Goal: Check status: Check status

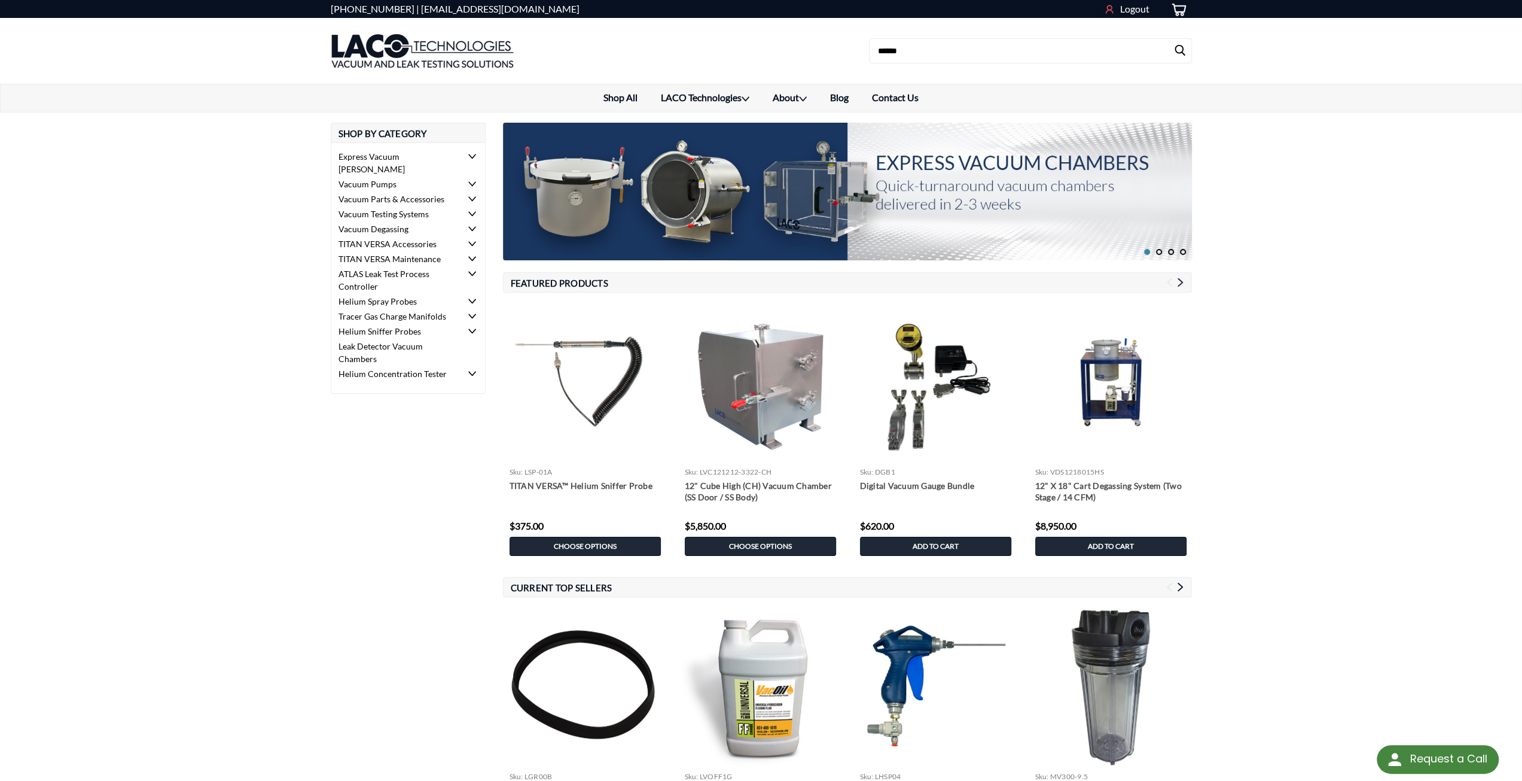
click at [1107, 8] on use "Login" at bounding box center [1109, 9] width 8 height 8
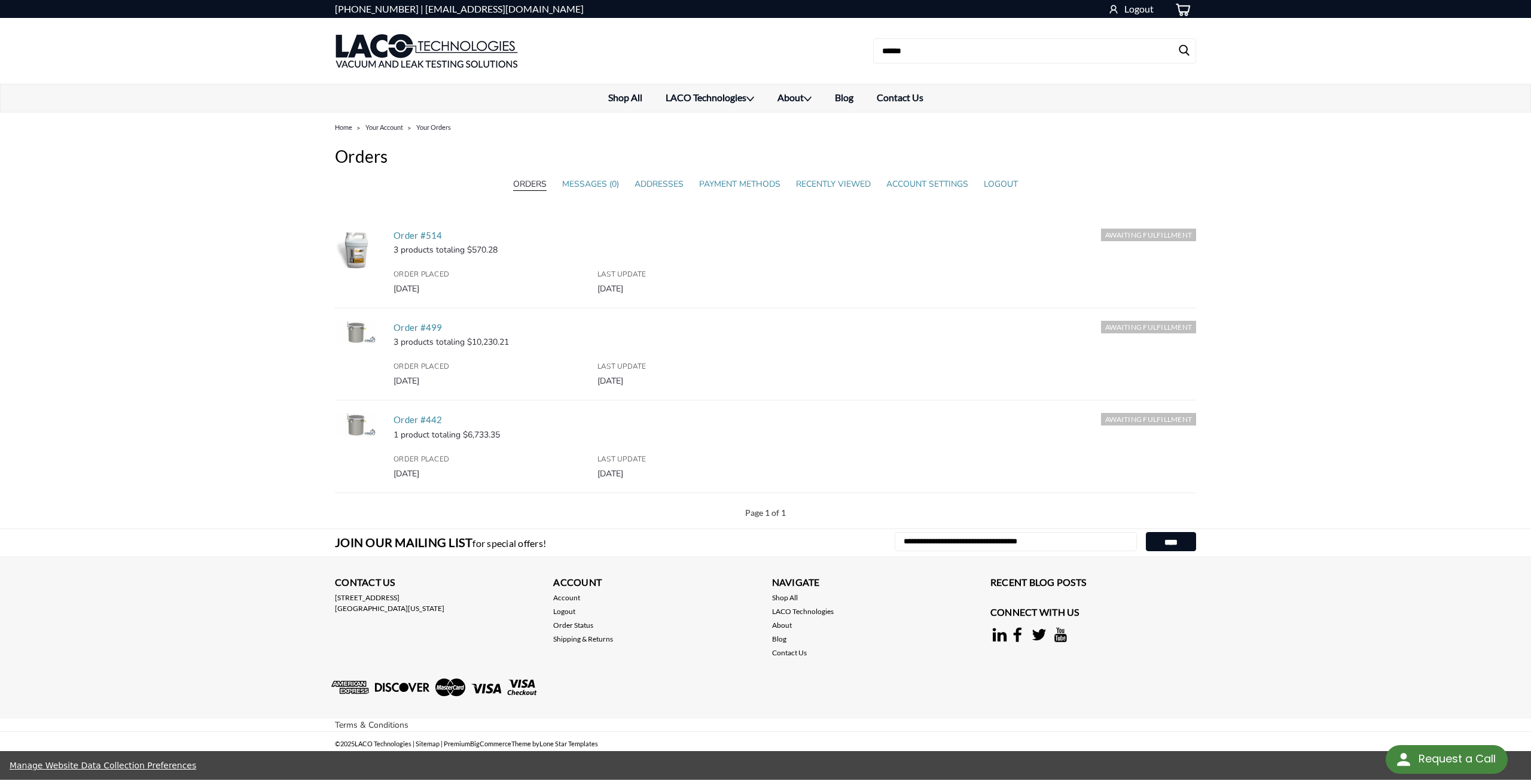
click at [403, 332] on h5 "Order #499" at bounding box center [795, 328] width 803 height 14
click at [401, 327] on link "Order #499" at bounding box center [418, 327] width 49 height 11
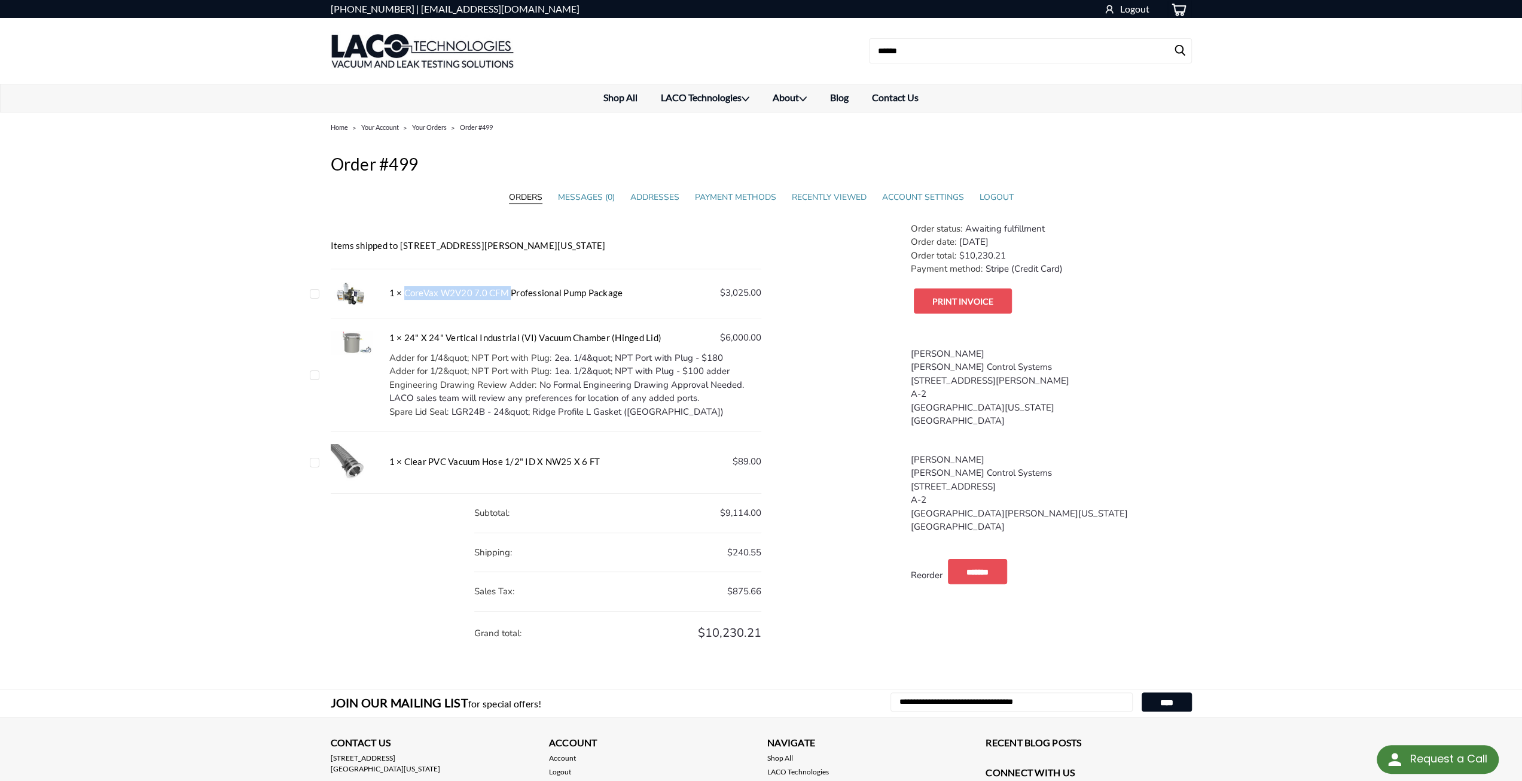
drag, startPoint x: 403, startPoint y: 293, endPoint x: 509, endPoint y: 297, distance: 106.0
click at [509, 297] on h5 "1 × CoreVax W2V20 7.0 CFM Professional Pump Package" at bounding box center [575, 293] width 372 height 14
copy h5 "CoreVax W2V20 7.0 CFM"
click at [982, 44] on input at bounding box center [1030, 50] width 323 height 25
paste input "**********"
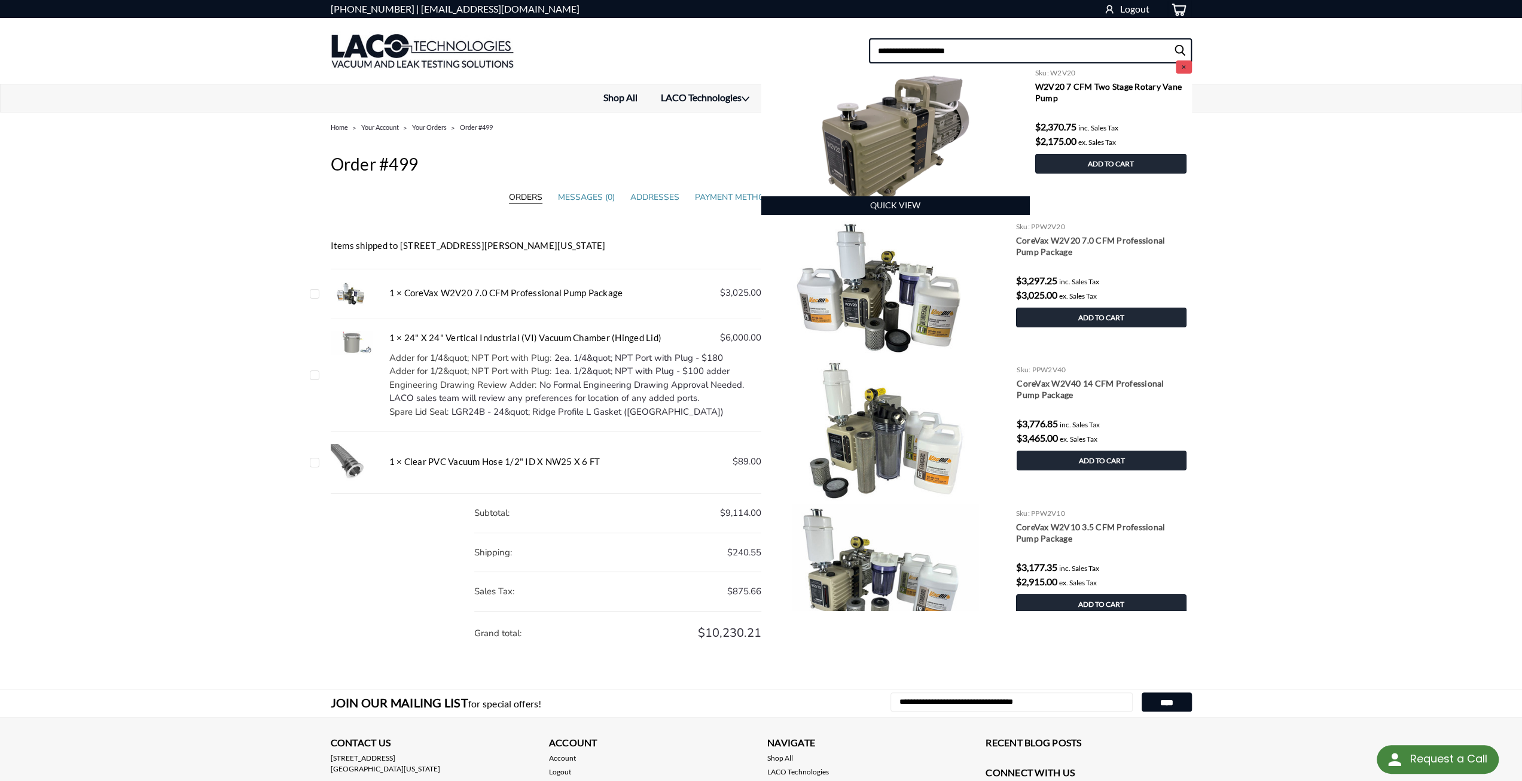
type input "**********"
click at [912, 124] on img at bounding box center [895, 138] width 268 height 151
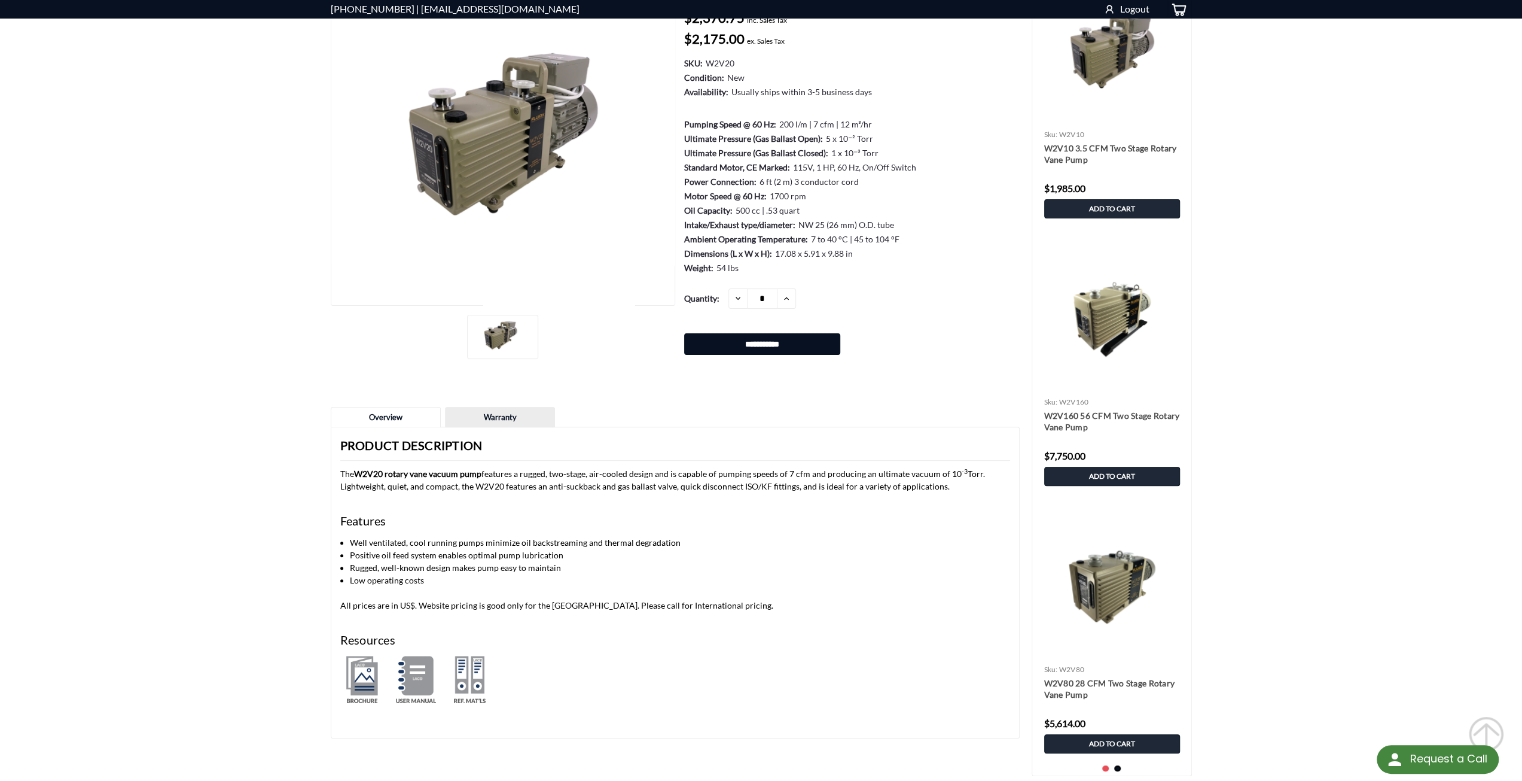
scroll to position [359, 0]
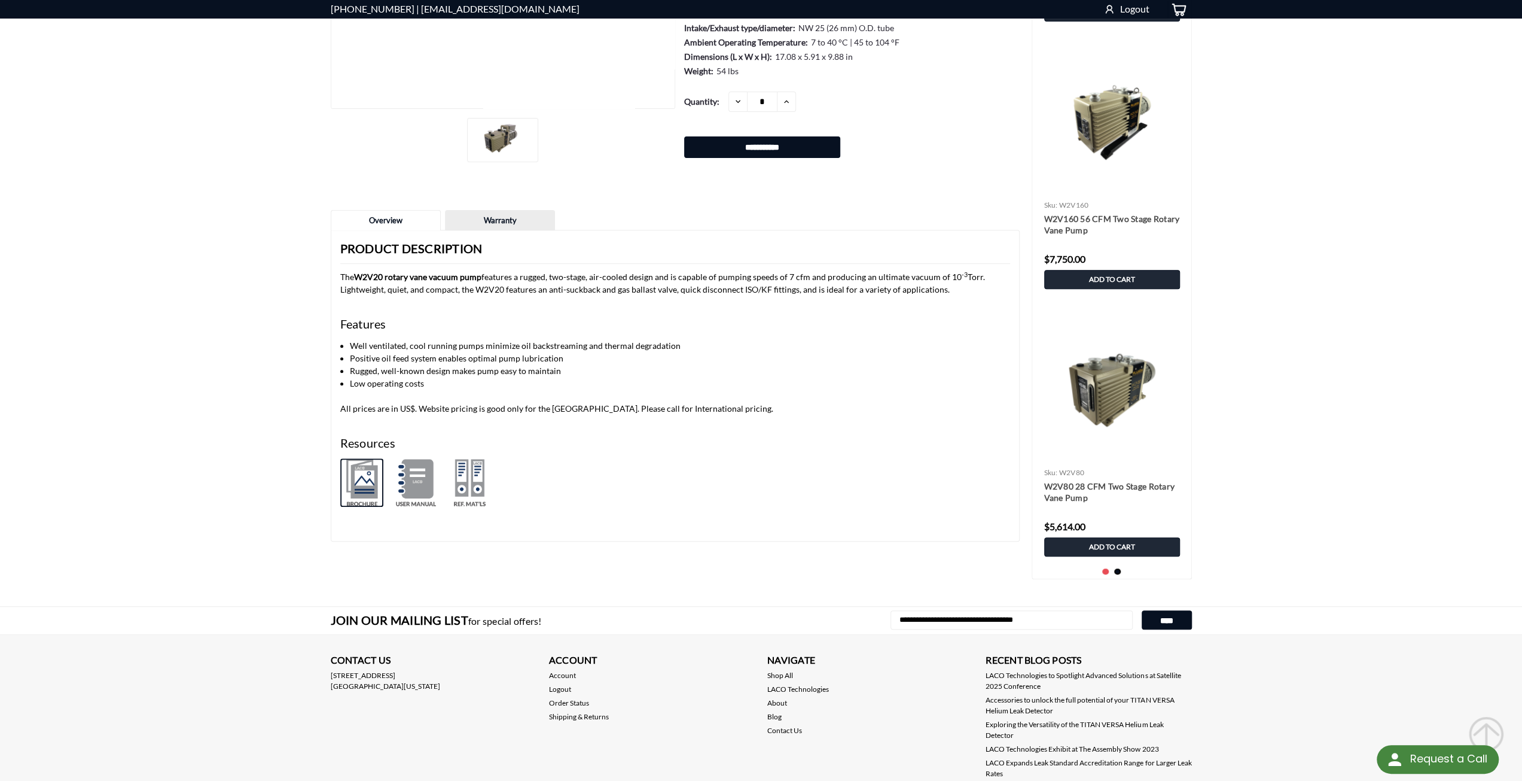
click at [370, 485] on img at bounding box center [361, 482] width 43 height 48
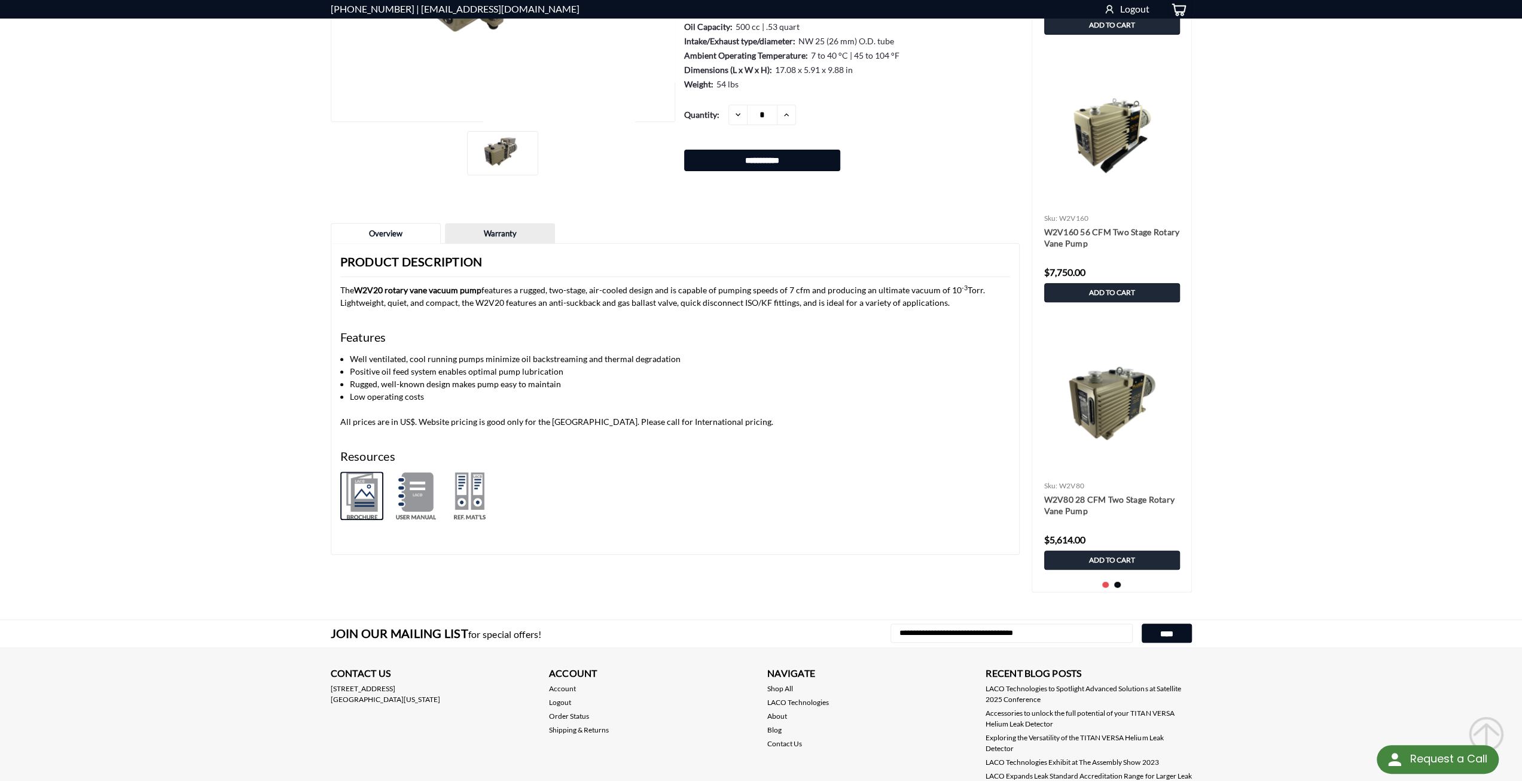
scroll to position [171, 0]
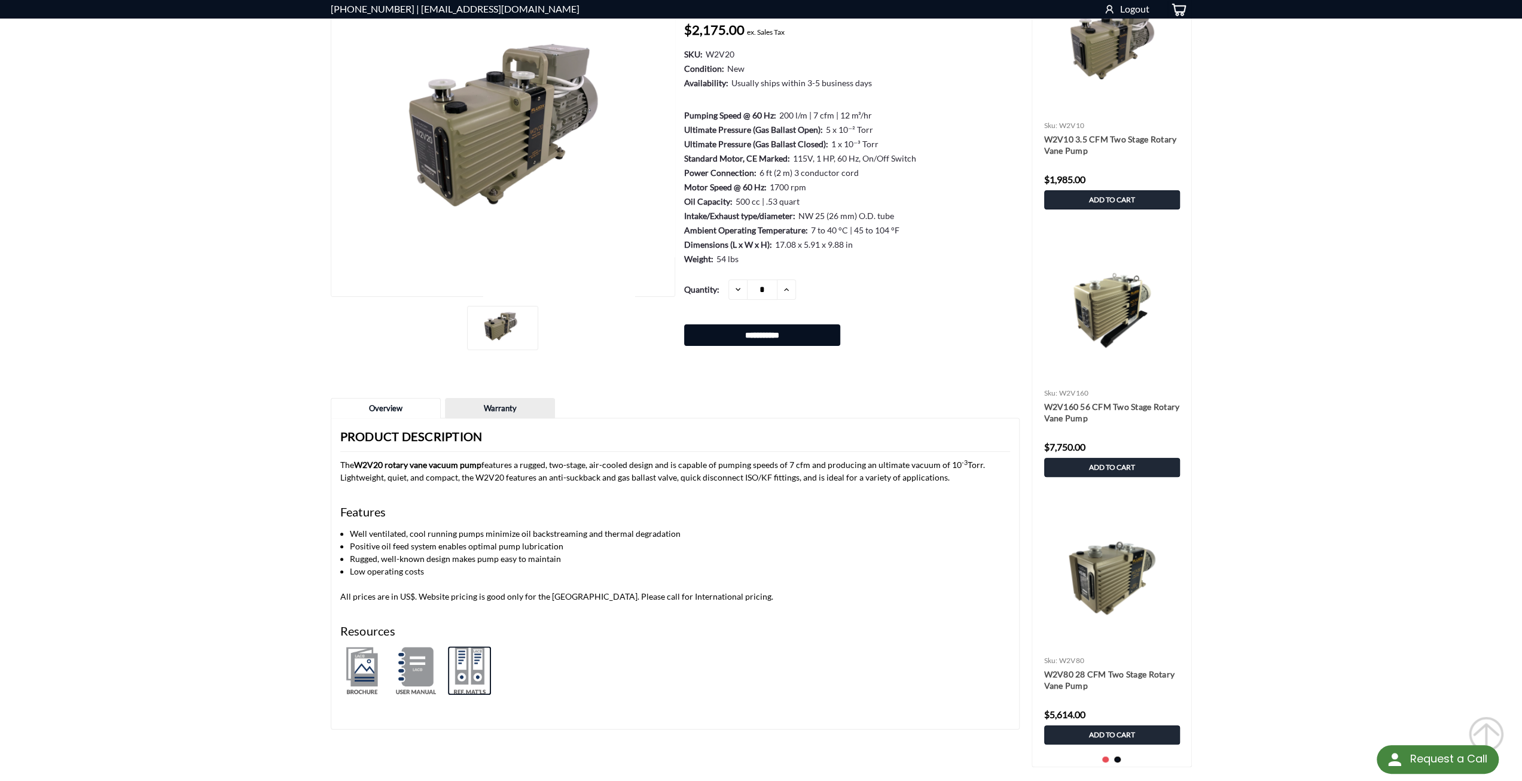
click at [474, 662] on img at bounding box center [469, 670] width 43 height 48
click at [504, 410] on link "Warranty" at bounding box center [500, 408] width 109 height 20
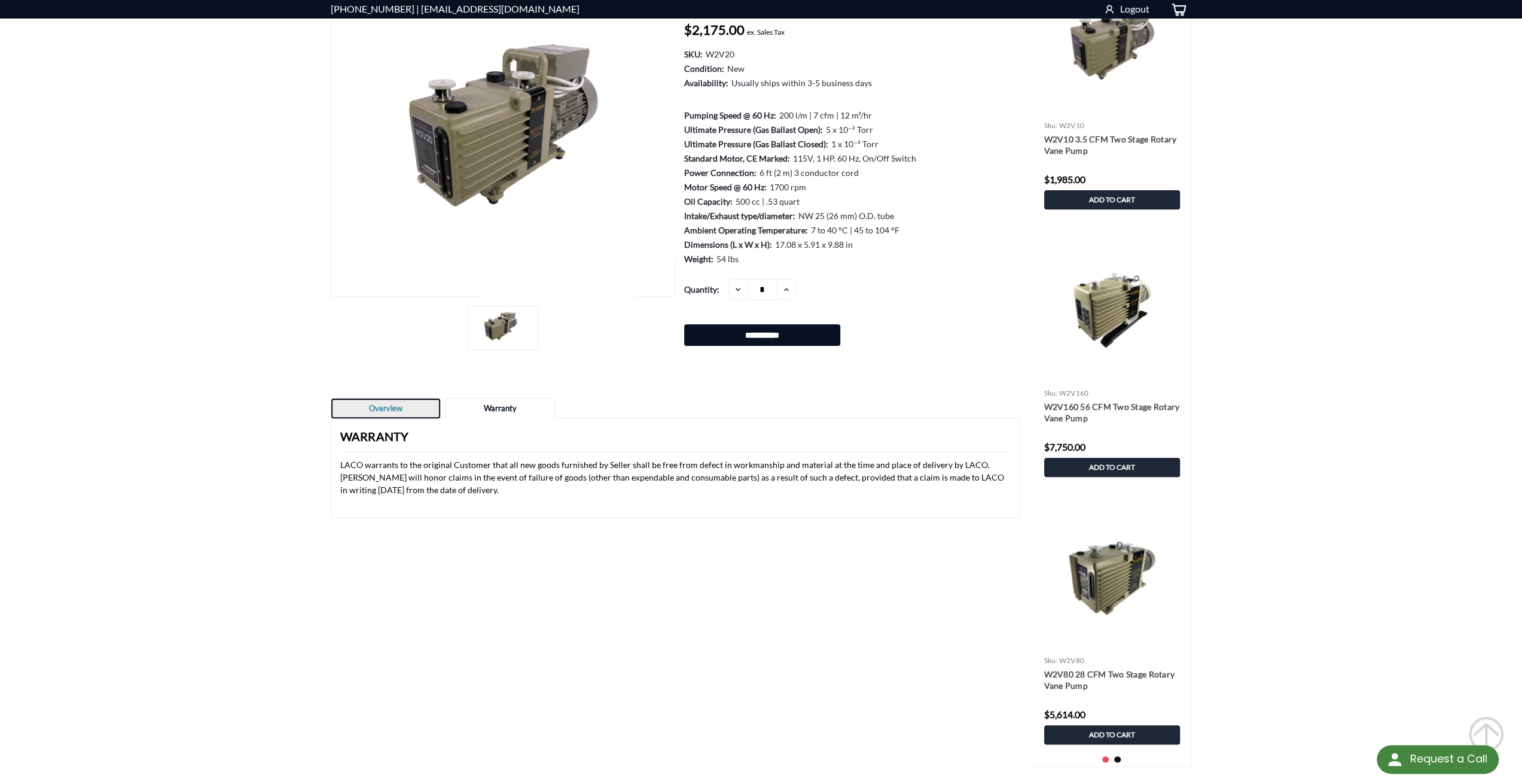
click at [405, 407] on link "Overview" at bounding box center [385, 408] width 109 height 20
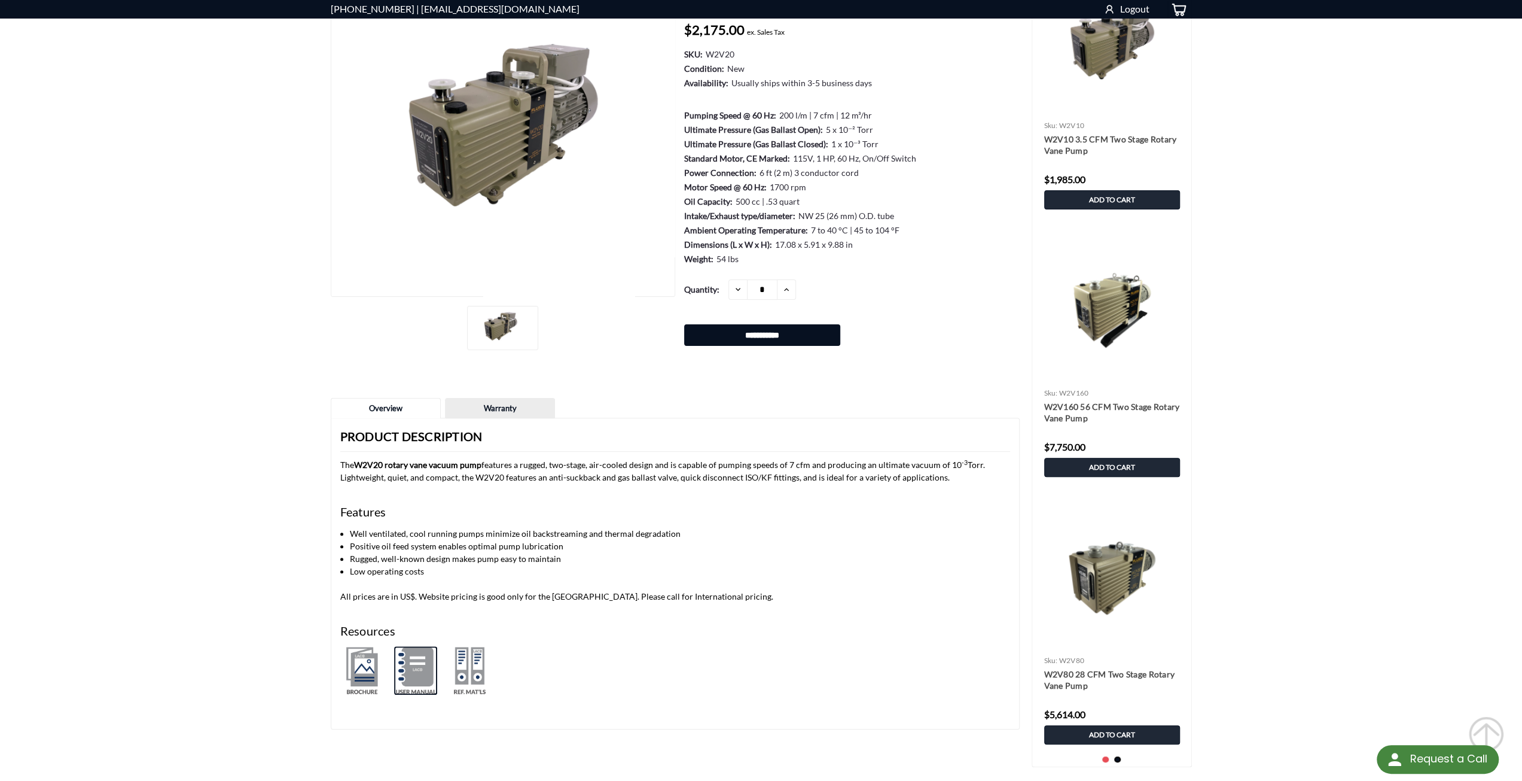
click at [419, 677] on img at bounding box center [415, 670] width 43 height 48
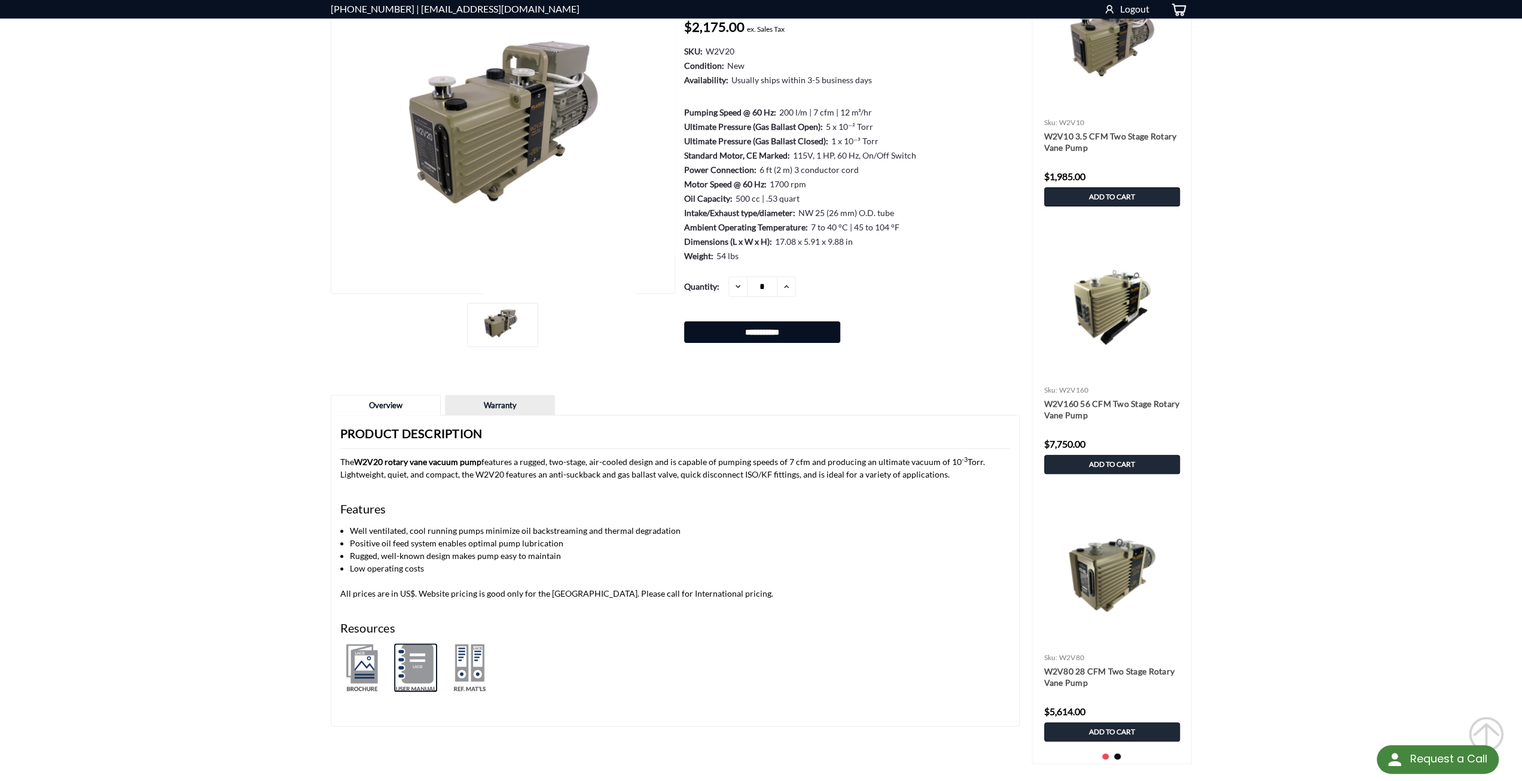
scroll to position [351, 0]
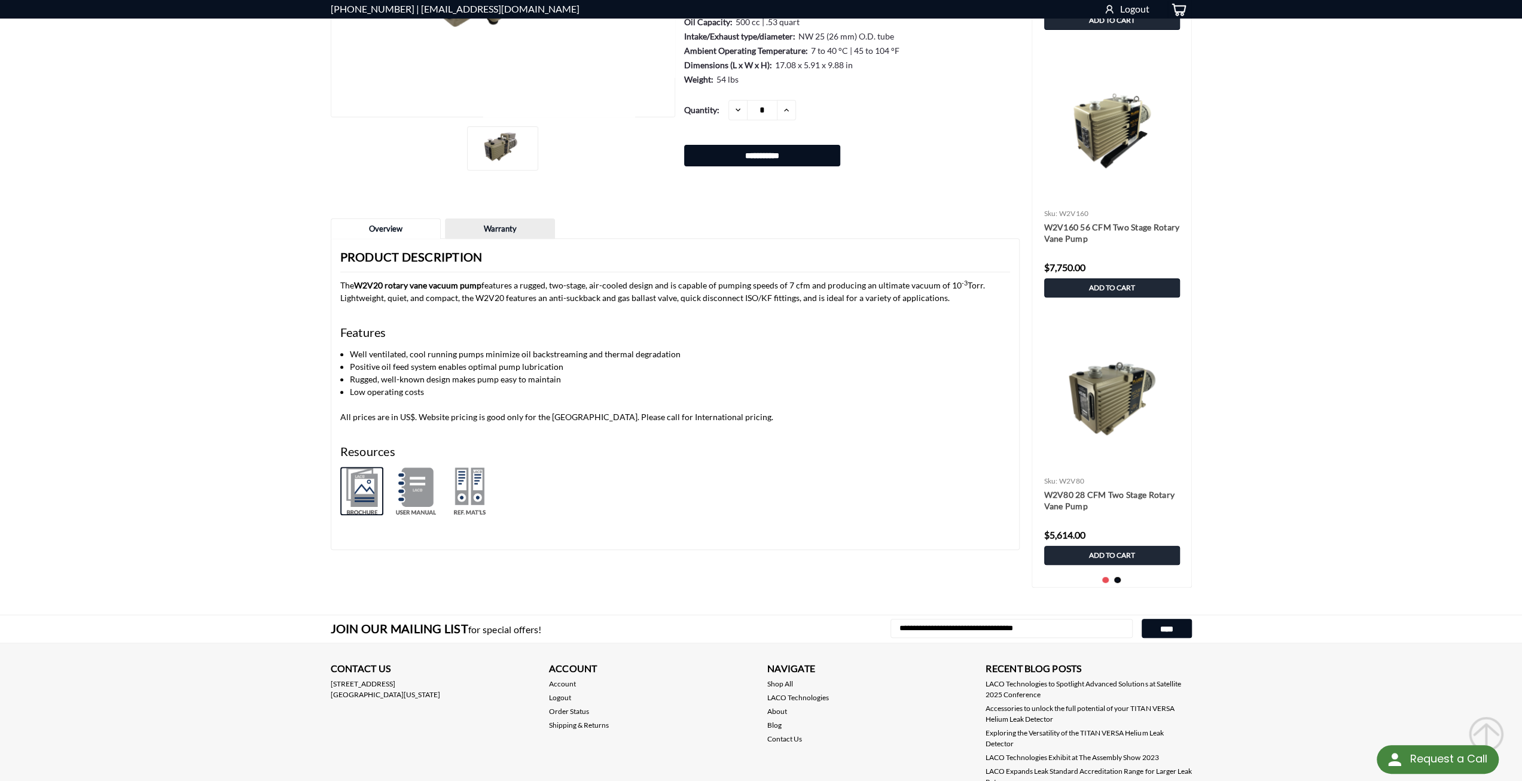
click at [380, 493] on img at bounding box center [361, 491] width 43 height 48
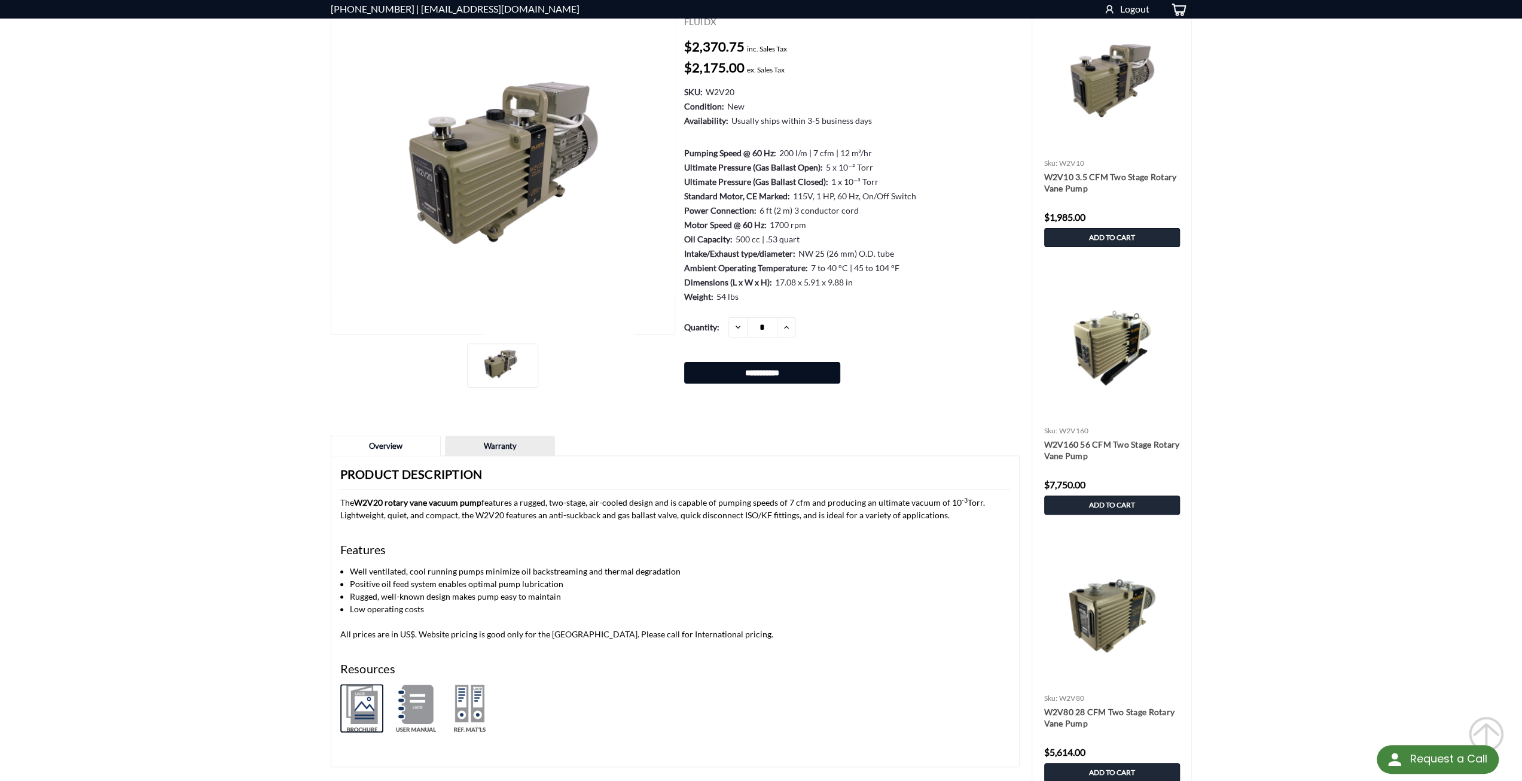
scroll to position [0, 0]
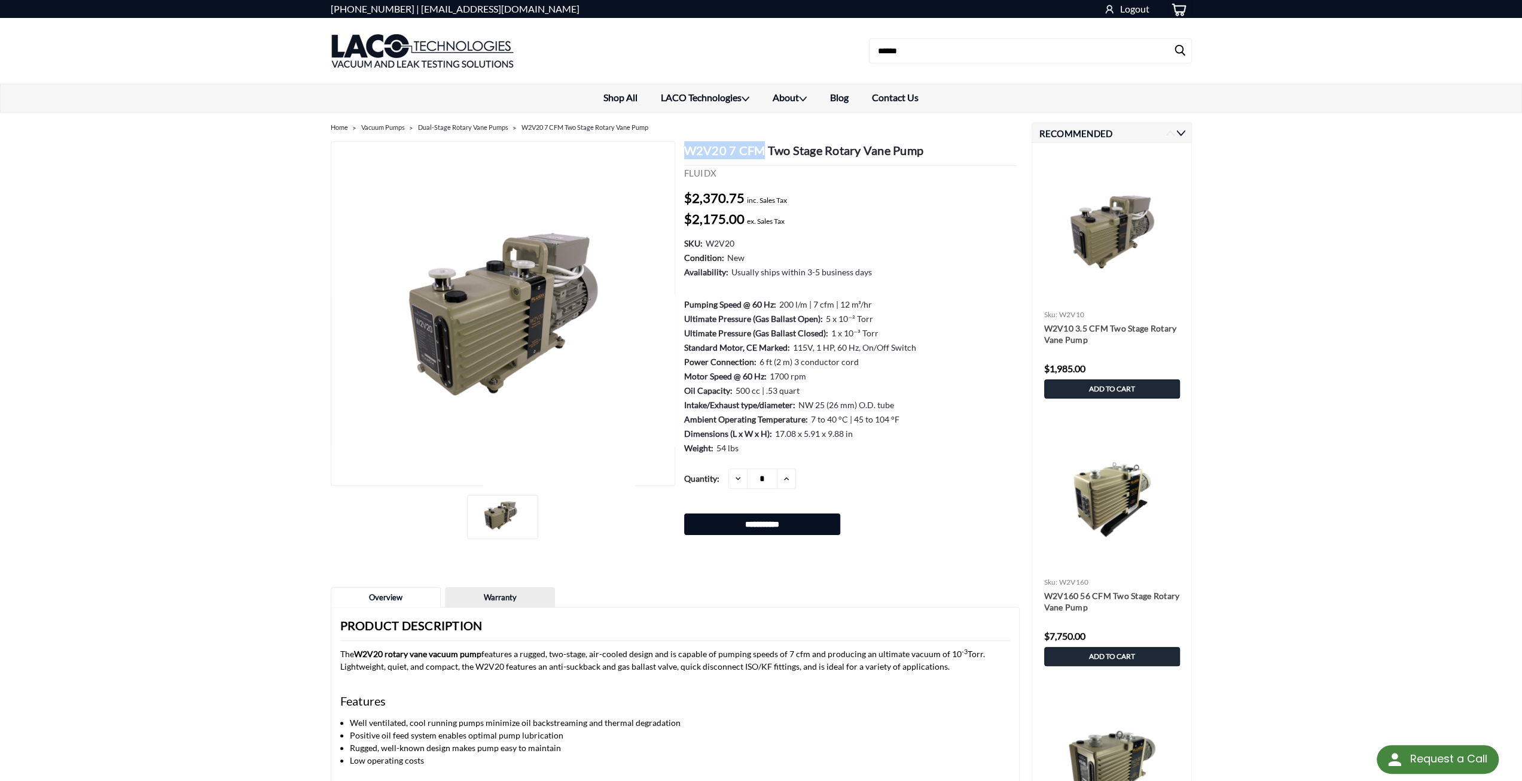
drag, startPoint x: 681, startPoint y: 149, endPoint x: 763, endPoint y: 155, distance: 82.8
click at [763, 155] on section "W2V20 7 CFM Two Stage Rotary Vane Pump FLUIDX MSRP: Was: Now: $2,370.75 inc. Sa…" at bounding box center [847, 342] width 345 height 402
copy h1 "W2V20 7 CFM"
